Goal: Task Accomplishment & Management: Use online tool/utility

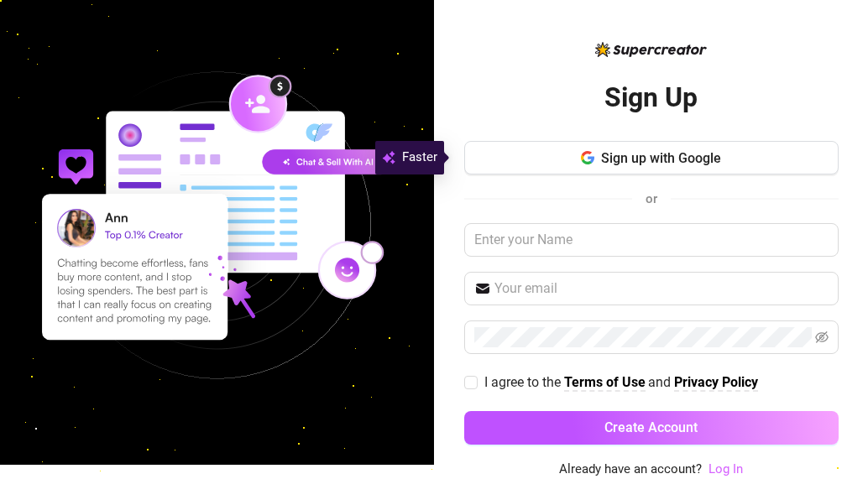
click at [709, 469] on link "Log In" at bounding box center [726, 469] width 34 height 15
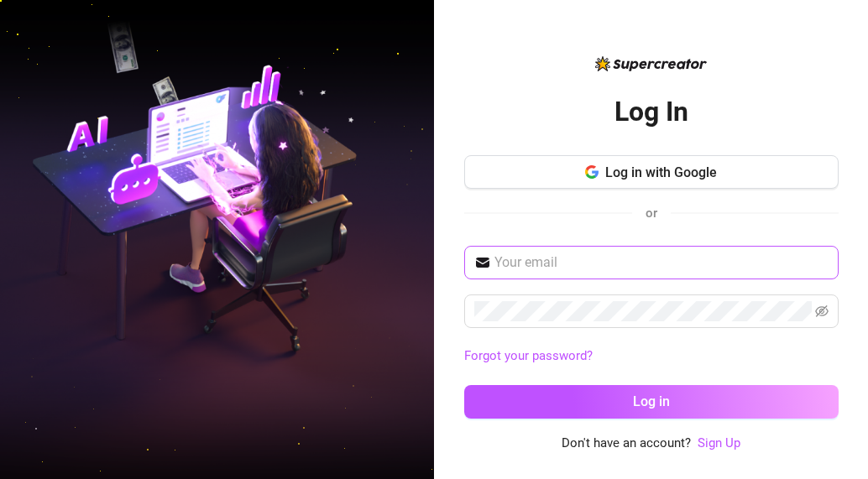
click at [571, 275] on span at bounding box center [651, 263] width 375 height 34
click at [570, 267] on input "text" at bounding box center [662, 263] width 334 height 20
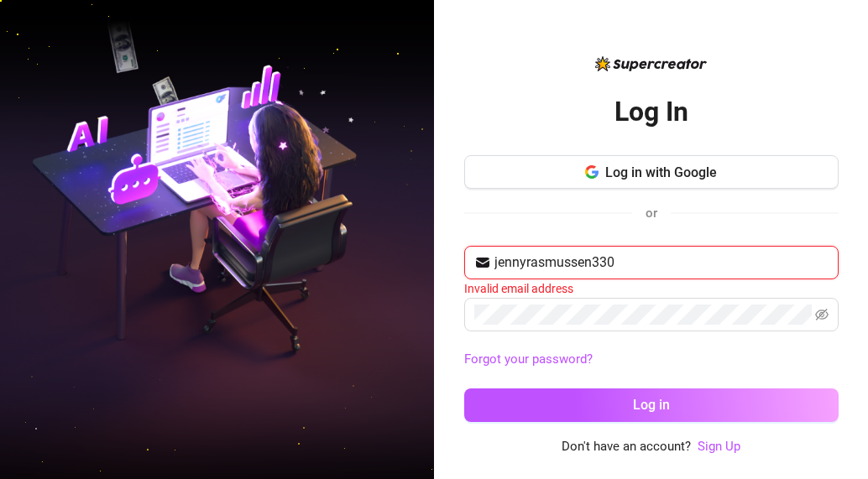
type input "jennyrasmussen330@gmail.com"
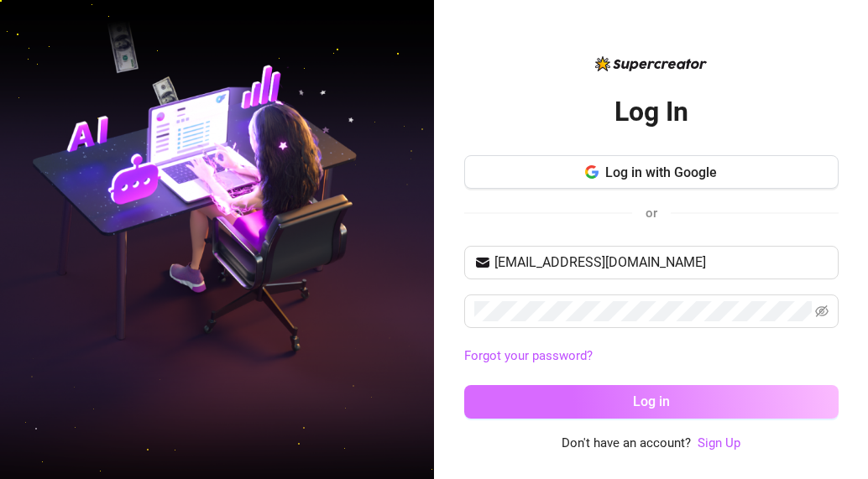
click at [661, 405] on span "Log in" at bounding box center [651, 402] width 37 height 16
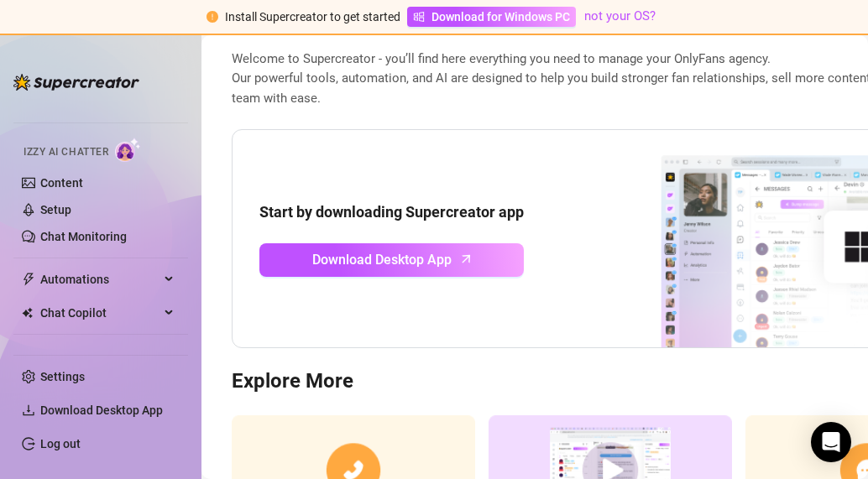
scroll to position [13, 0]
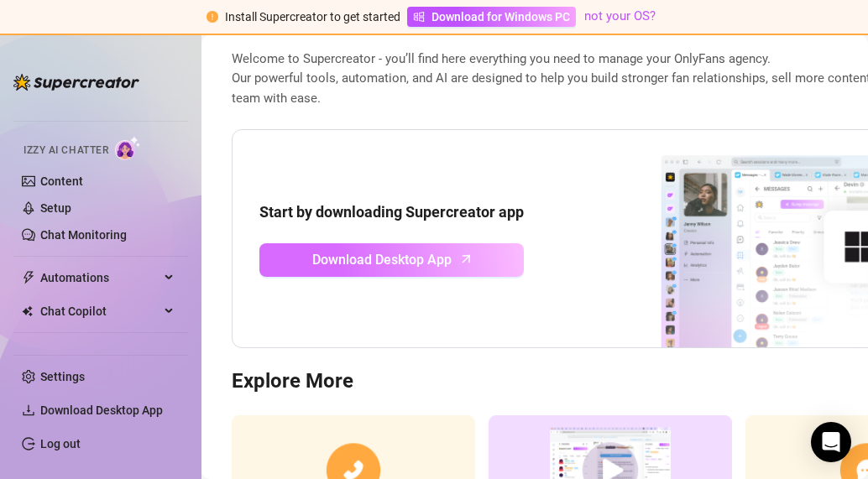
click at [438, 255] on span "Download Desktop App" at bounding box center [381, 259] width 139 height 21
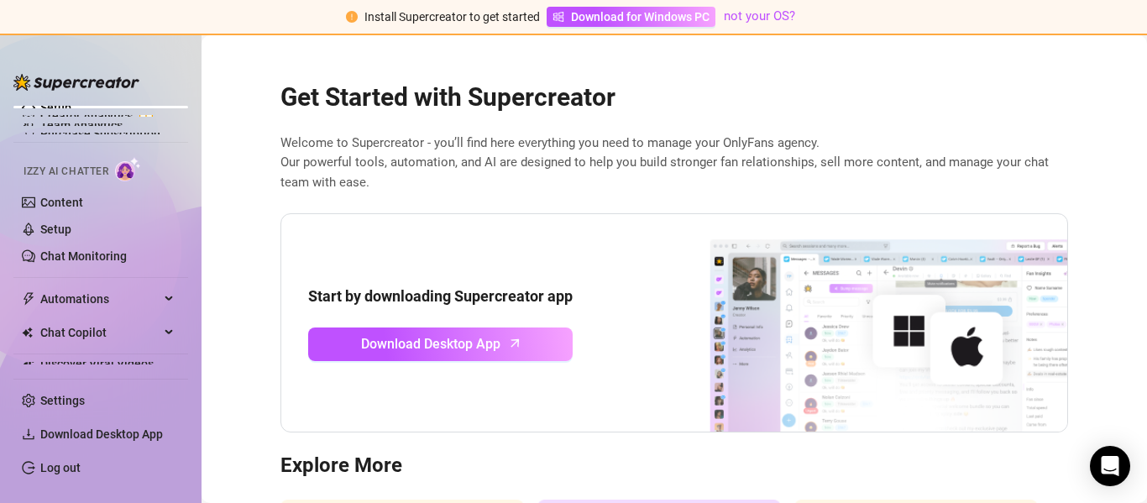
scroll to position [0, 0]
click at [698, 131] on div "Get Started with Supercreator Welcome to Supercreator - you’ll find here everyt…" at bounding box center [674, 368] width 815 height 617
click at [83, 201] on link "Content" at bounding box center [61, 202] width 43 height 13
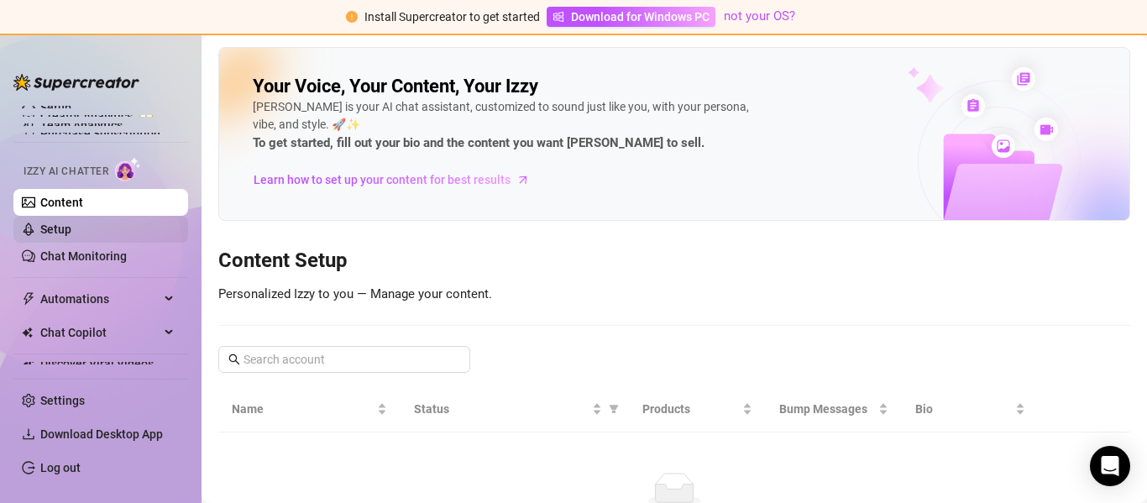
click at [71, 228] on link "Setup" at bounding box center [55, 229] width 31 height 13
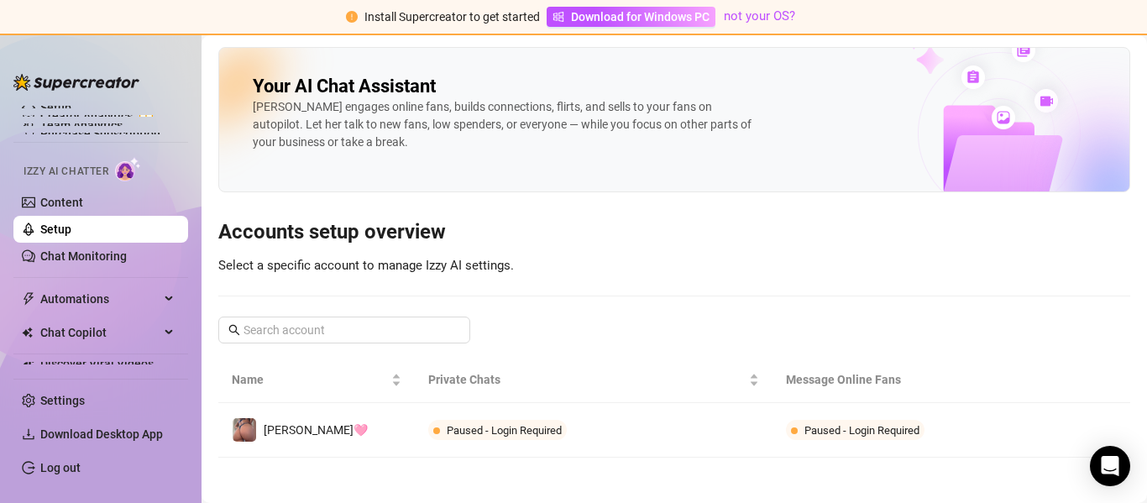
scroll to position [5, 0]
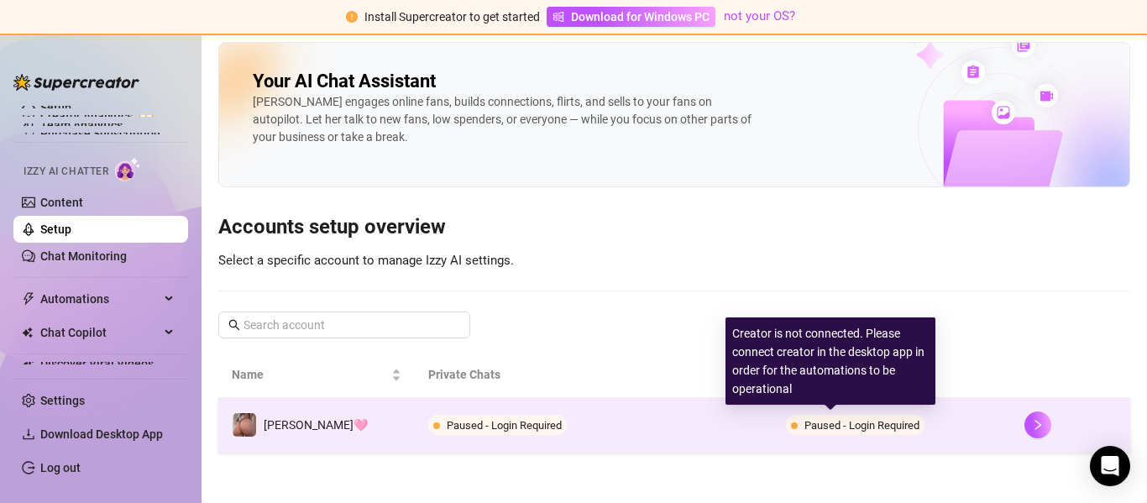
click at [842, 422] on span "Paused - Login Required" at bounding box center [861, 425] width 115 height 13
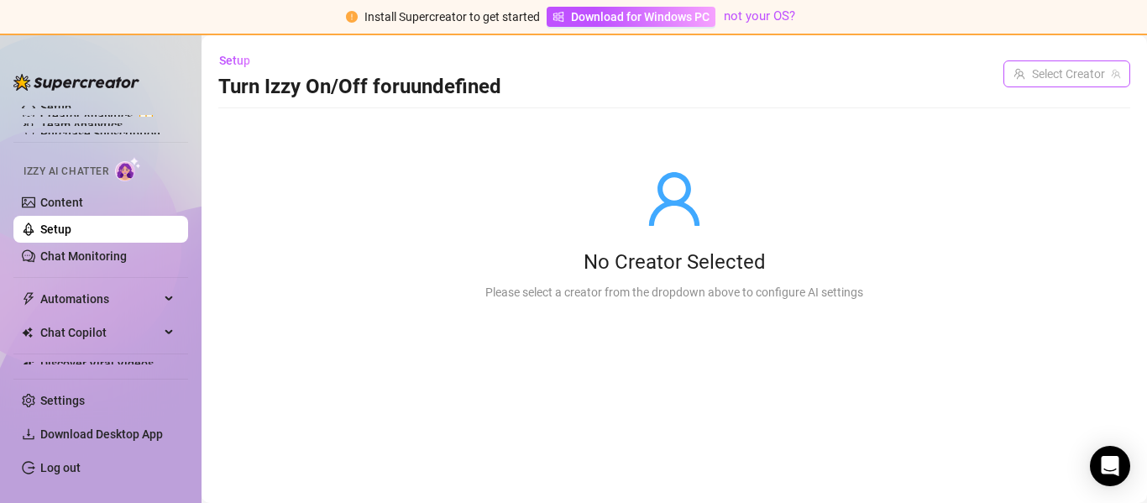
click at [867, 86] on div "Select Creator" at bounding box center [1066, 73] width 127 height 27
click at [511, 178] on div at bounding box center [674, 199] width 378 height 60
click at [228, 59] on span "Setup" at bounding box center [234, 60] width 31 height 13
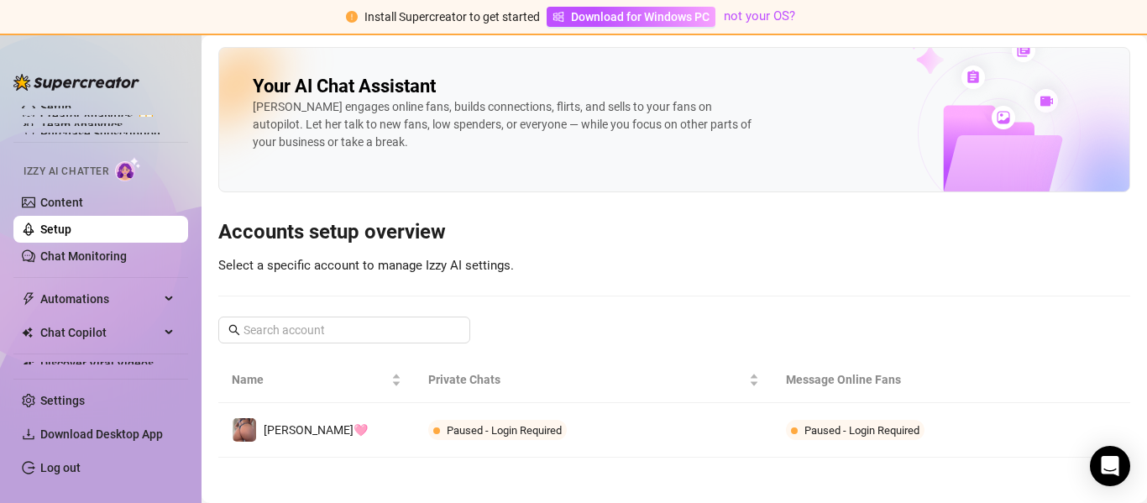
scroll to position [5, 0]
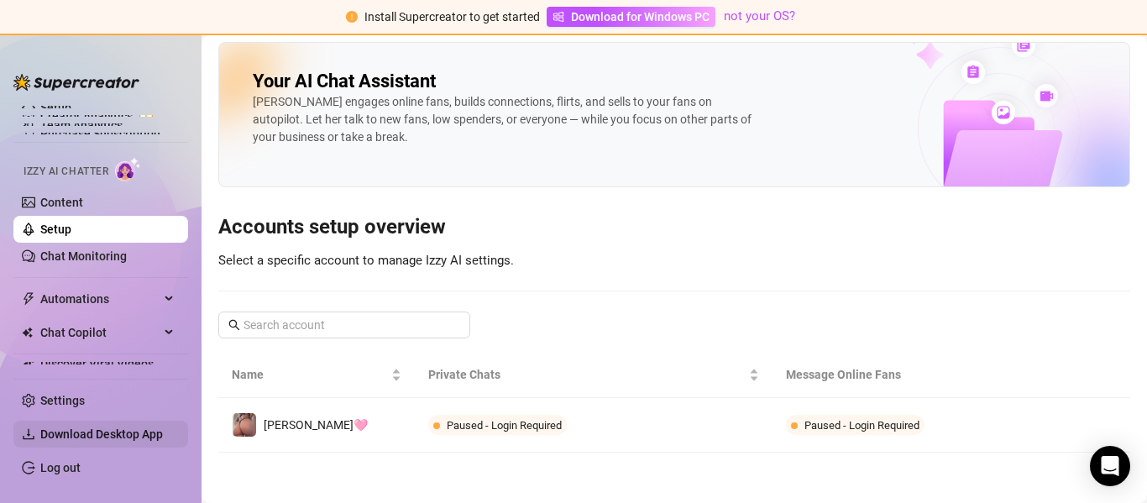
click at [115, 427] on span "Download Desktop App" at bounding box center [101, 433] width 123 height 13
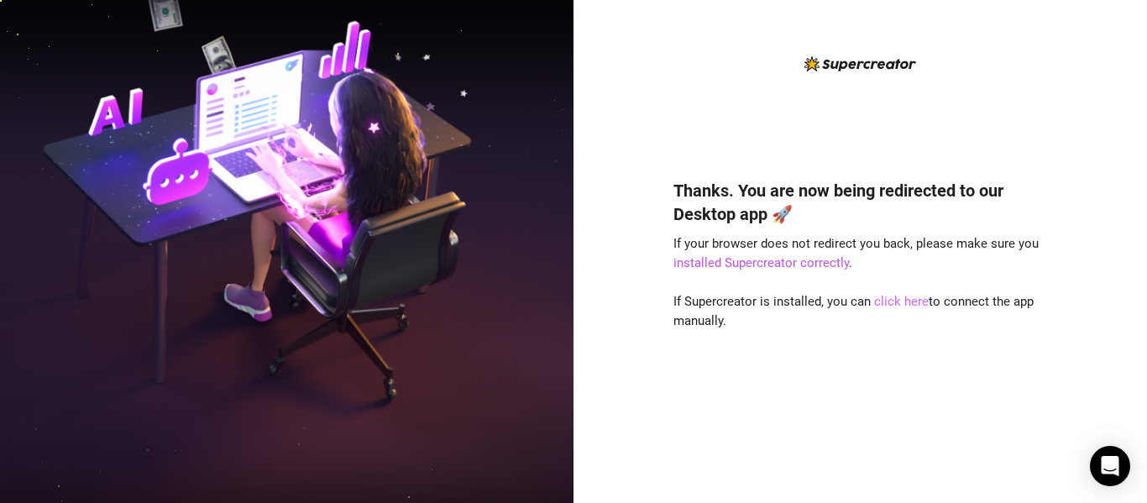
click at [895, 298] on link "click here" at bounding box center [901, 301] width 55 height 15
click at [893, 303] on link "click here" at bounding box center [901, 301] width 55 height 15
click at [903, 296] on link "click here" at bounding box center [901, 301] width 55 height 15
